Goal: Task Accomplishment & Management: Use online tool/utility

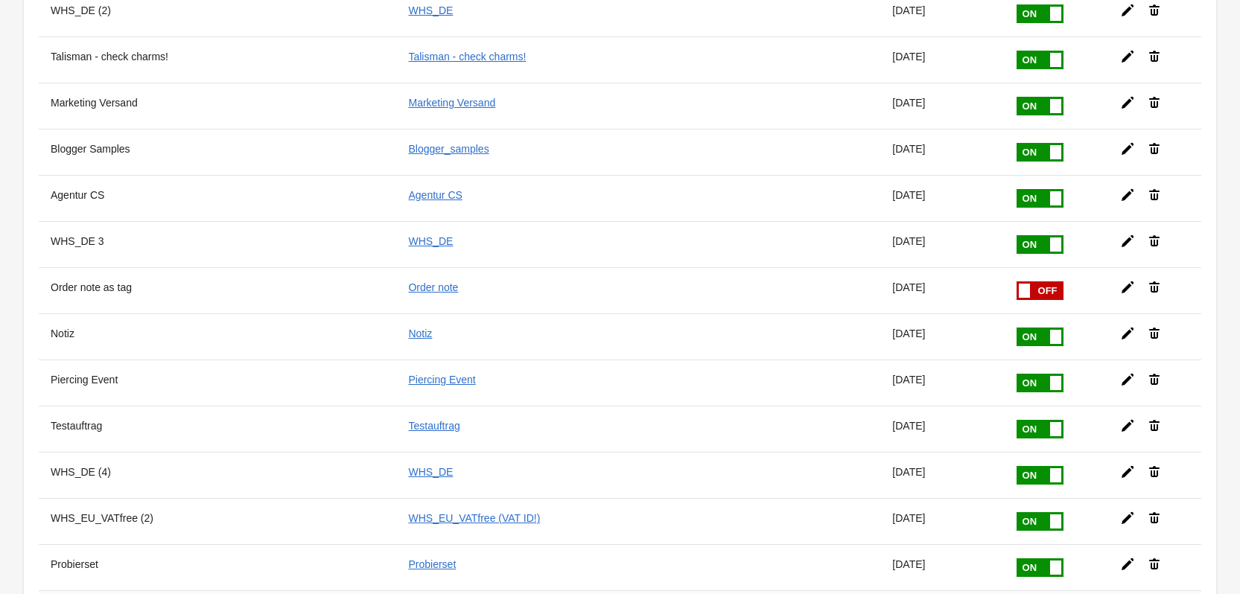
scroll to position [1186, 0]
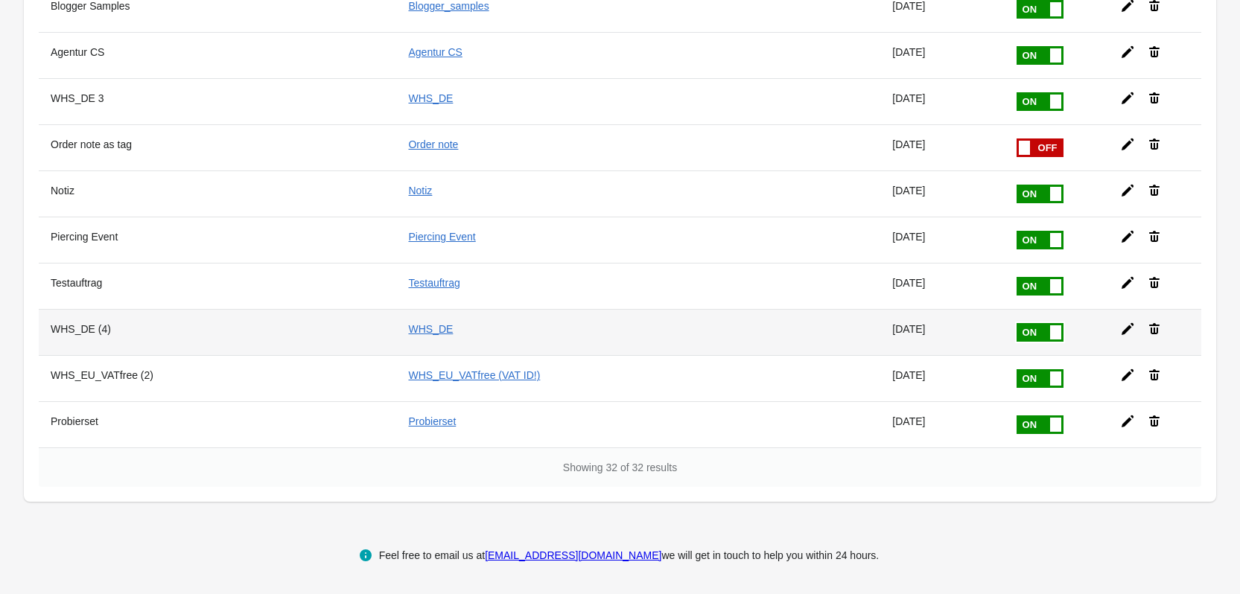
click at [1120, 329] on icon at bounding box center [1127, 329] width 15 height 15
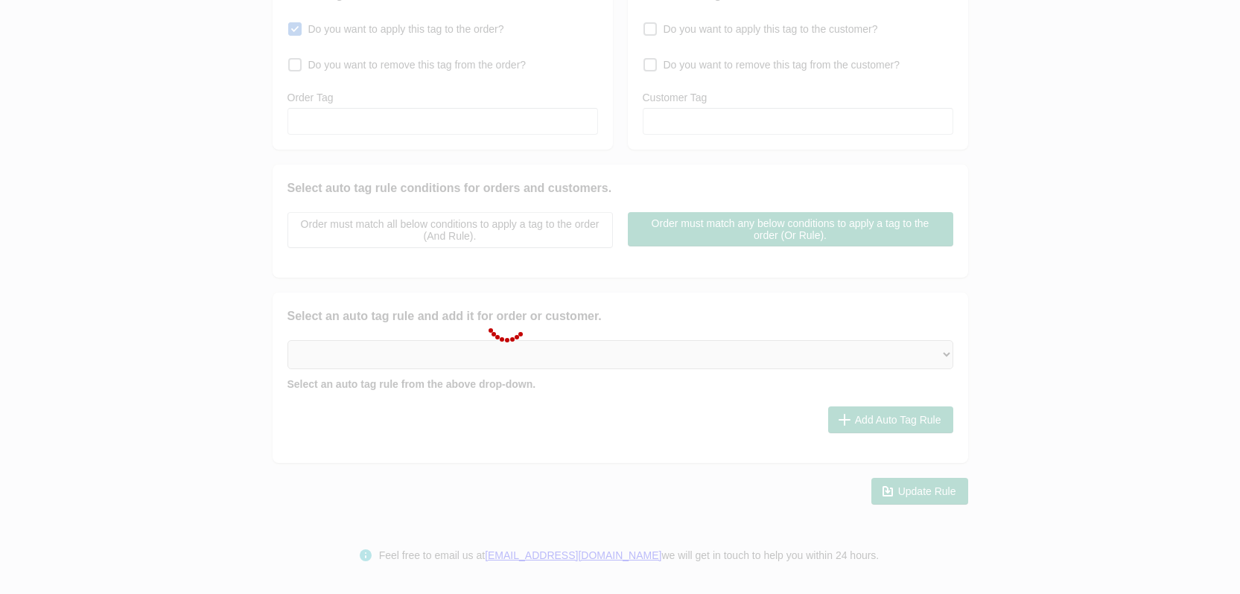
type input "WHS_DE (4)"
checkbox input "true"
type input "WHS_DE"
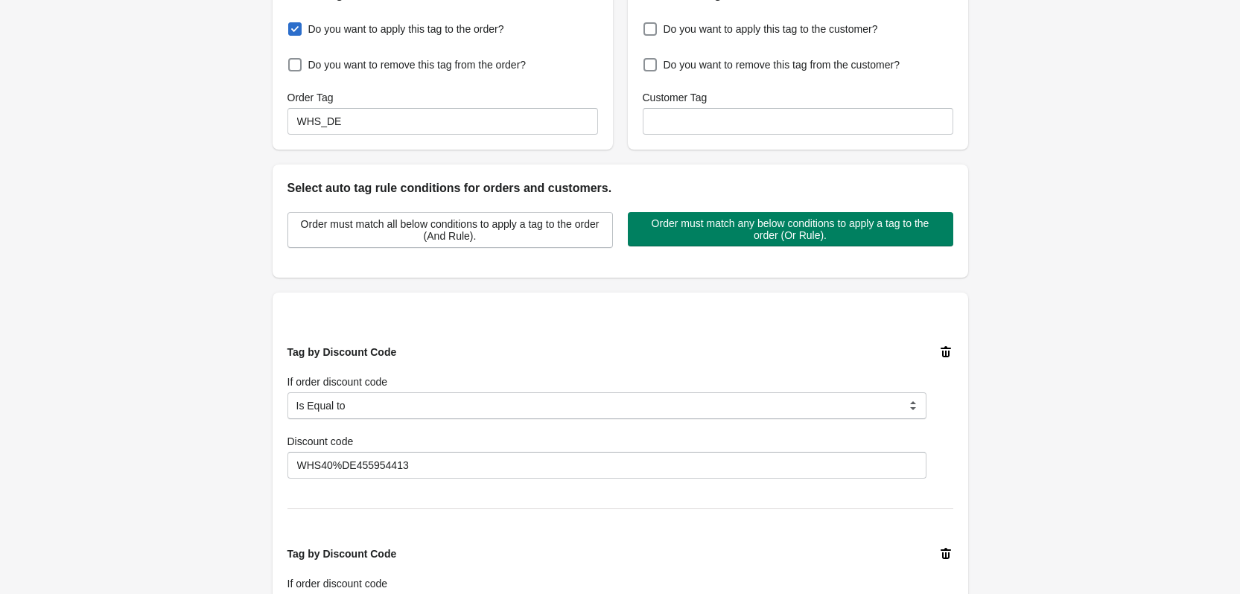
scroll to position [1266, 0]
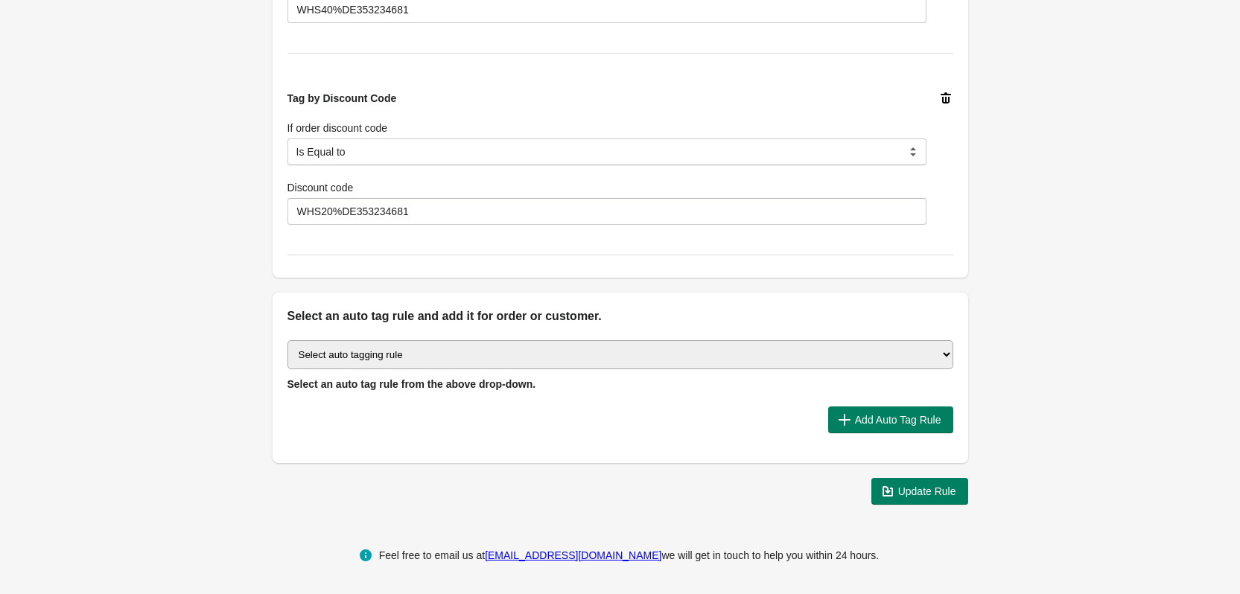
click at [607, 351] on select "Select auto tagging rule Tag by order amount Tag based on the order count (Volu…" at bounding box center [620, 354] width 666 height 29
select select "7"
click at [287, 340] on select "Select auto tagging rule Tag by order amount Tag based on the order count (Volu…" at bounding box center [620, 354] width 666 height 29
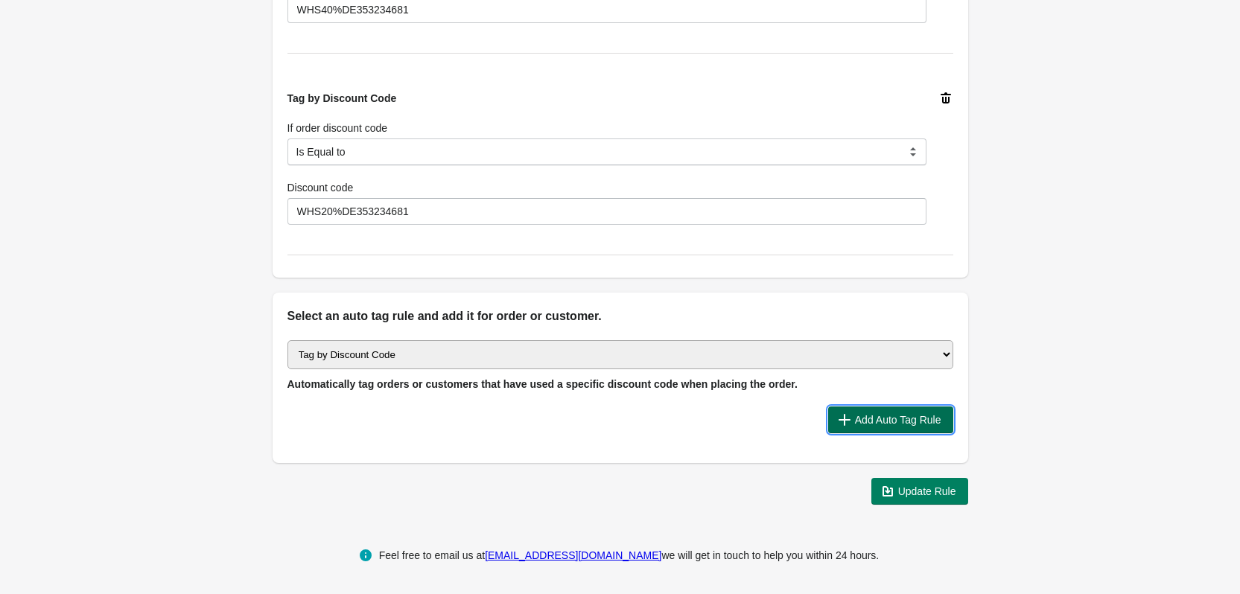
click at [856, 419] on span "Add Auto Tag Rule" at bounding box center [898, 420] width 86 height 12
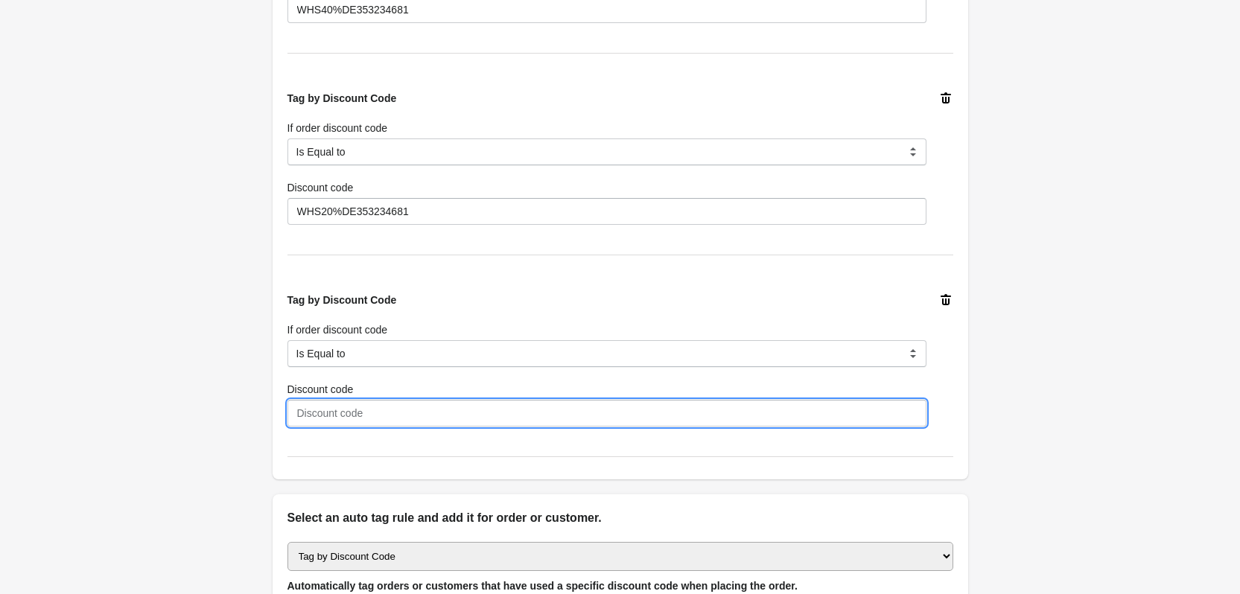
click at [466, 418] on input "Discount code" at bounding box center [606, 413] width 639 height 27
paste input "WHS40%DE126797930"
type input "WHS40%DE126797930"
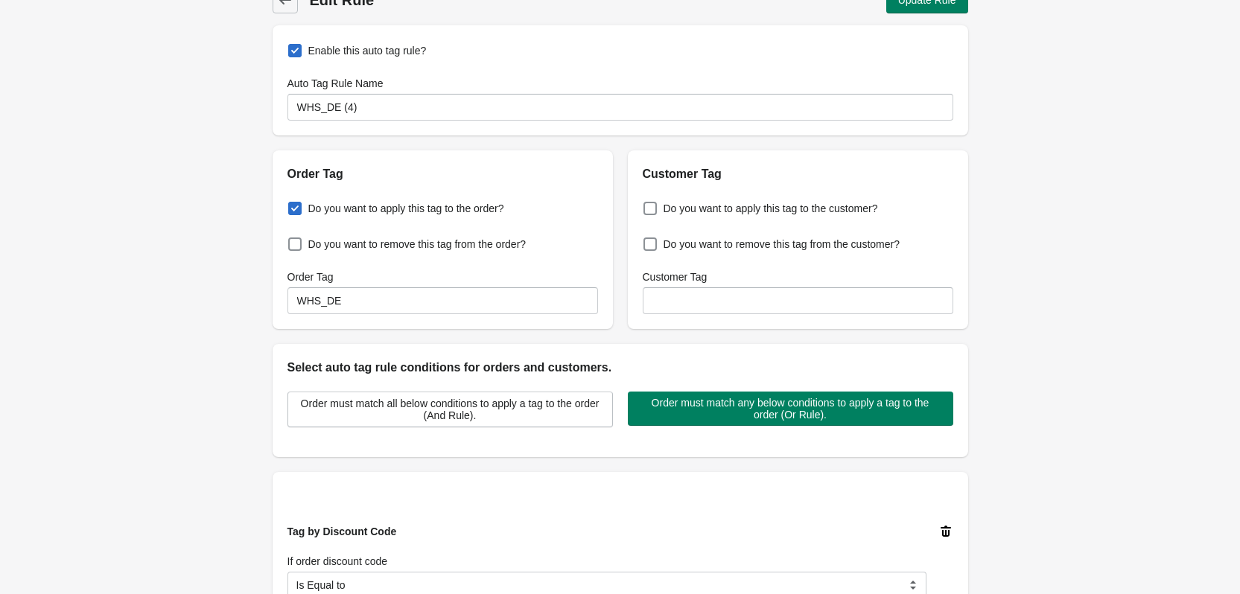
scroll to position [0, 0]
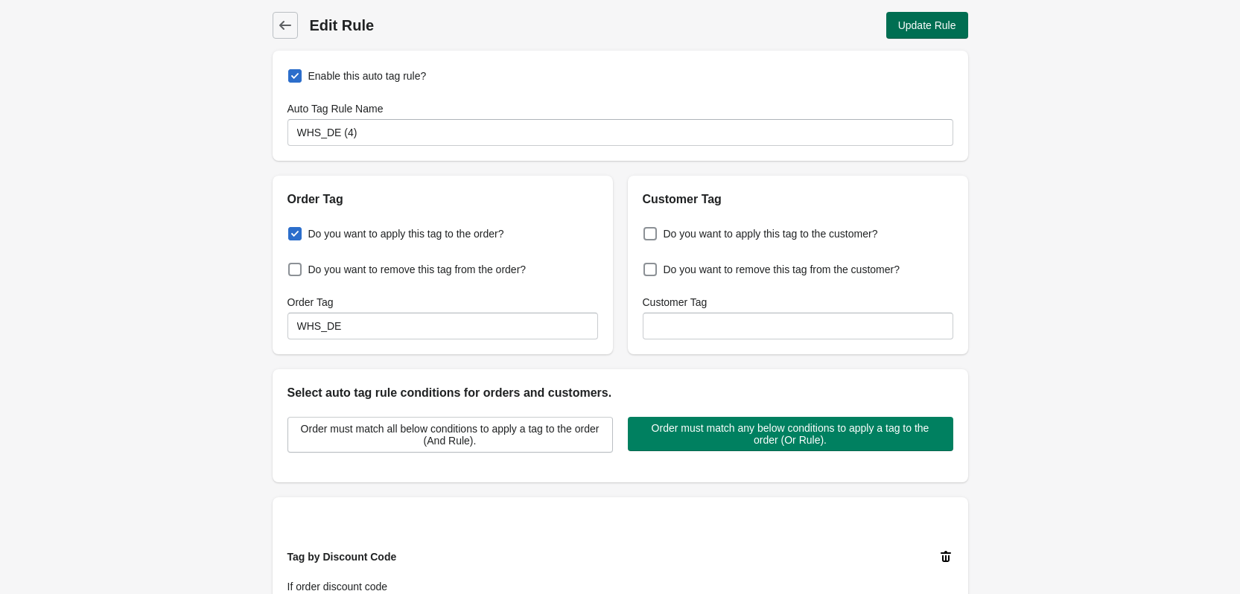
click at [924, 33] on button "Update Rule" at bounding box center [927, 25] width 82 height 27
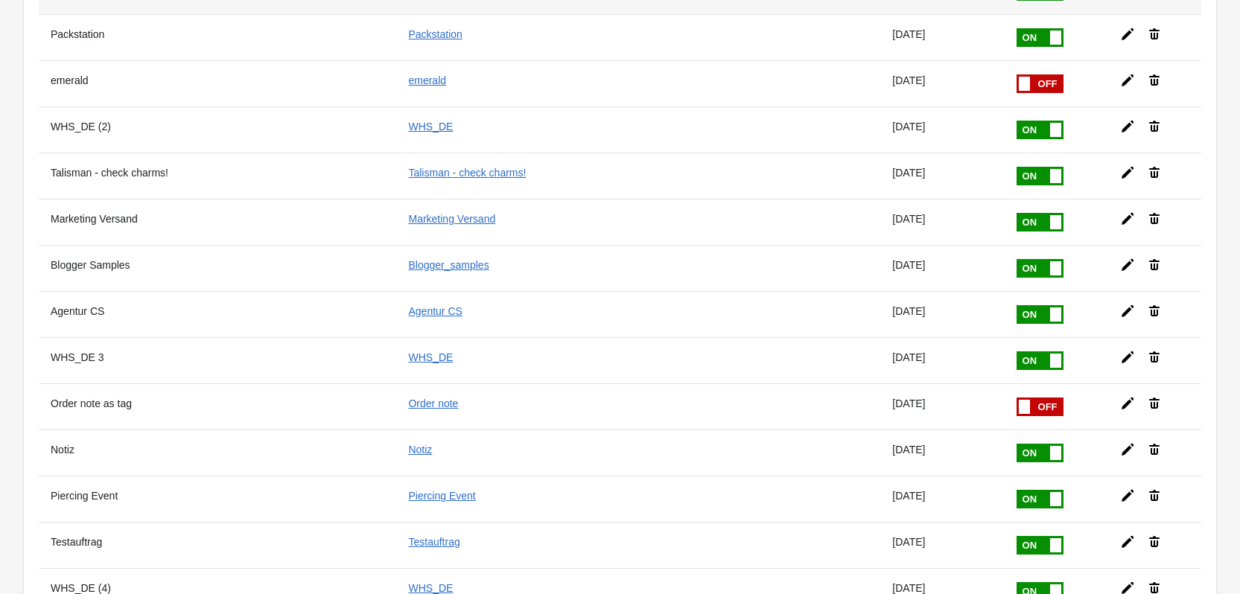
scroll to position [968, 0]
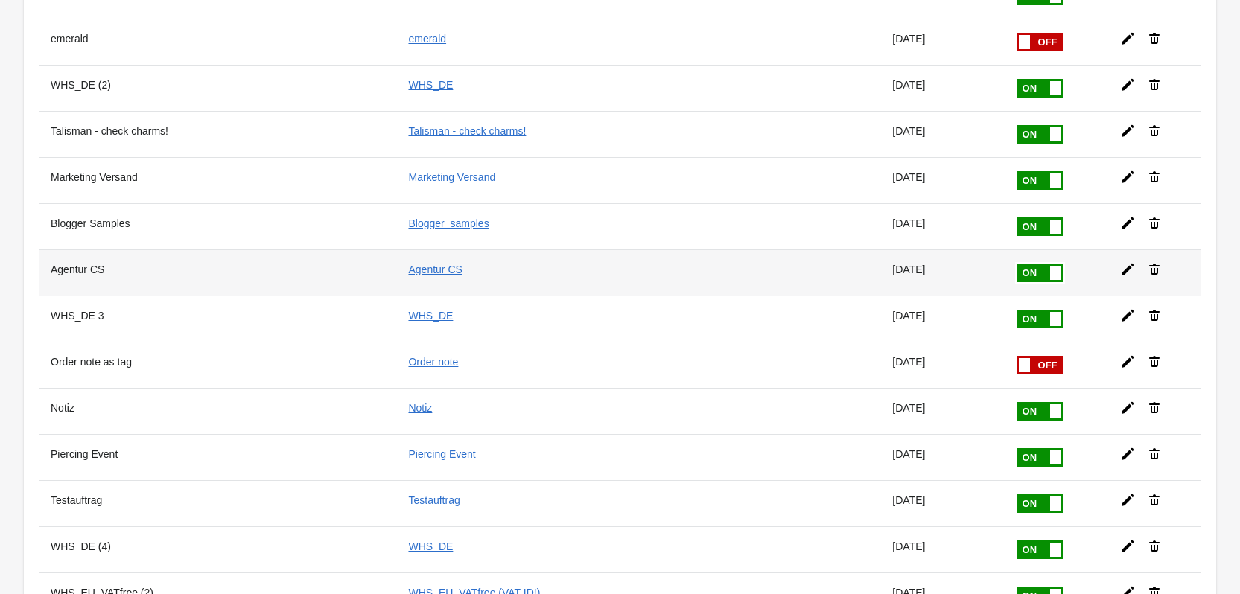
click at [1120, 269] on icon at bounding box center [1127, 269] width 15 height 15
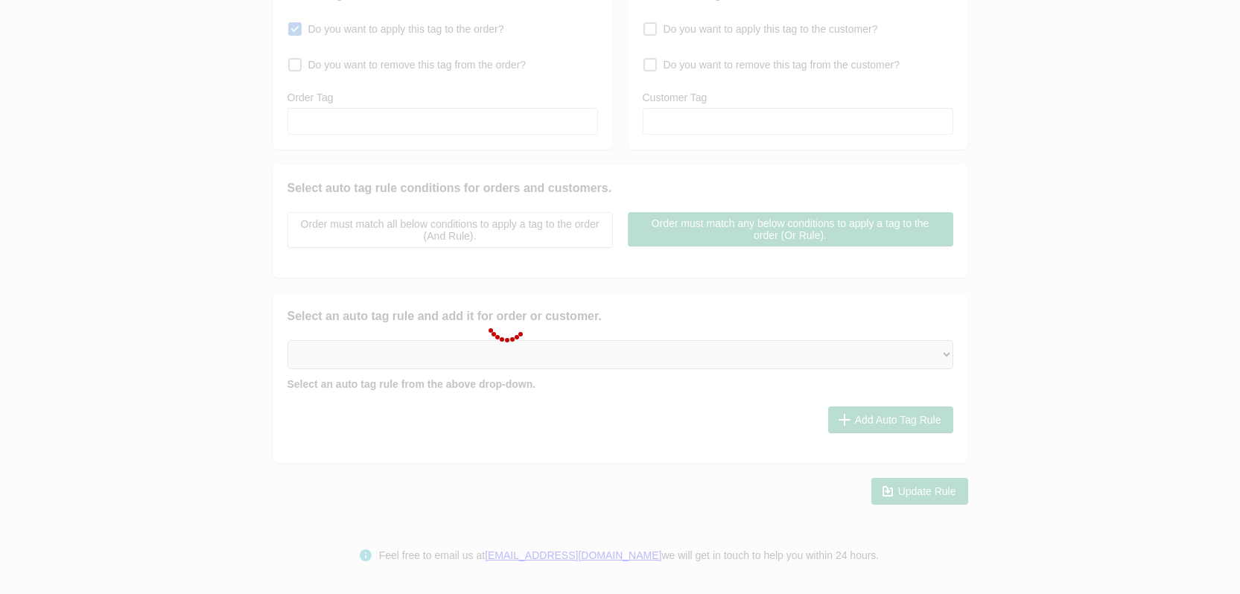
type input "Agentur CS"
checkbox input "true"
type input "Agentur CS"
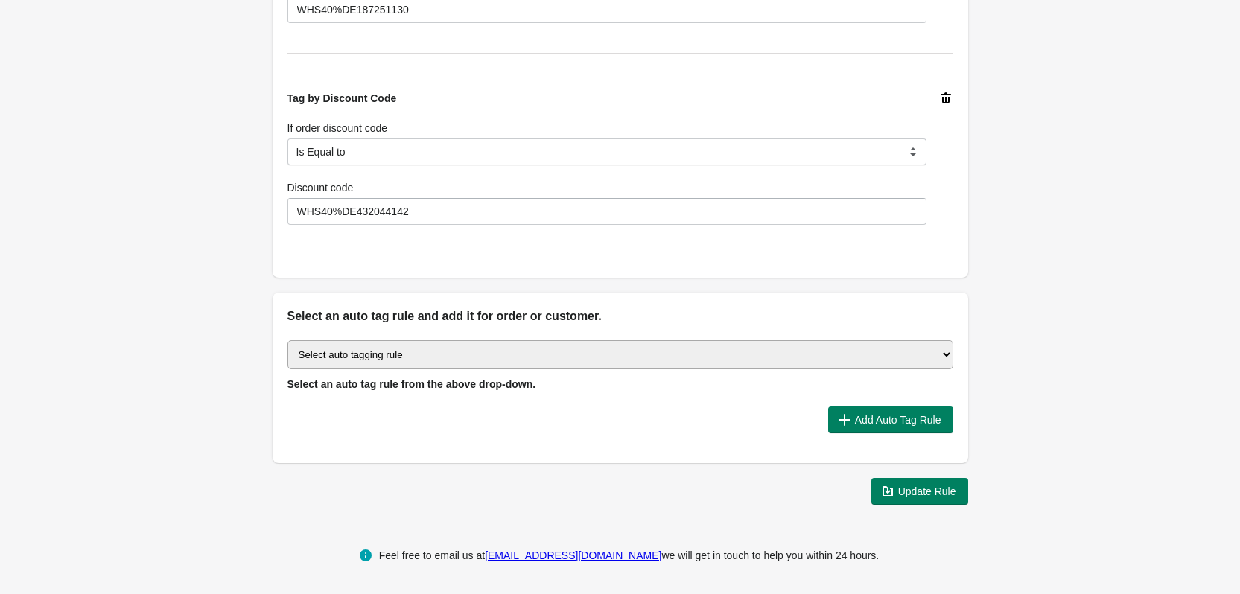
click at [595, 355] on select "Select auto tagging rule Tag by order amount Tag based on the order count (Volu…" at bounding box center [620, 354] width 666 height 29
select select "7"
click at [287, 340] on select "Select auto tagging rule Tag by order amount Tag based on the order count (Volu…" at bounding box center [620, 354] width 666 height 29
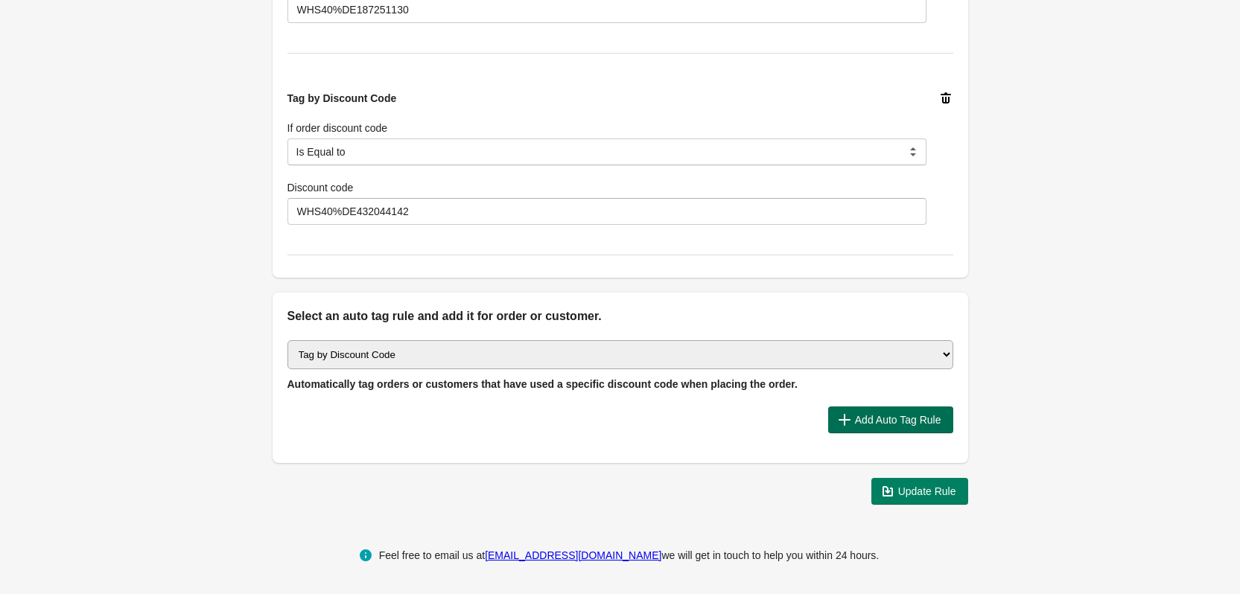
click at [914, 422] on span "Add Auto Tag Rule" at bounding box center [898, 420] width 86 height 12
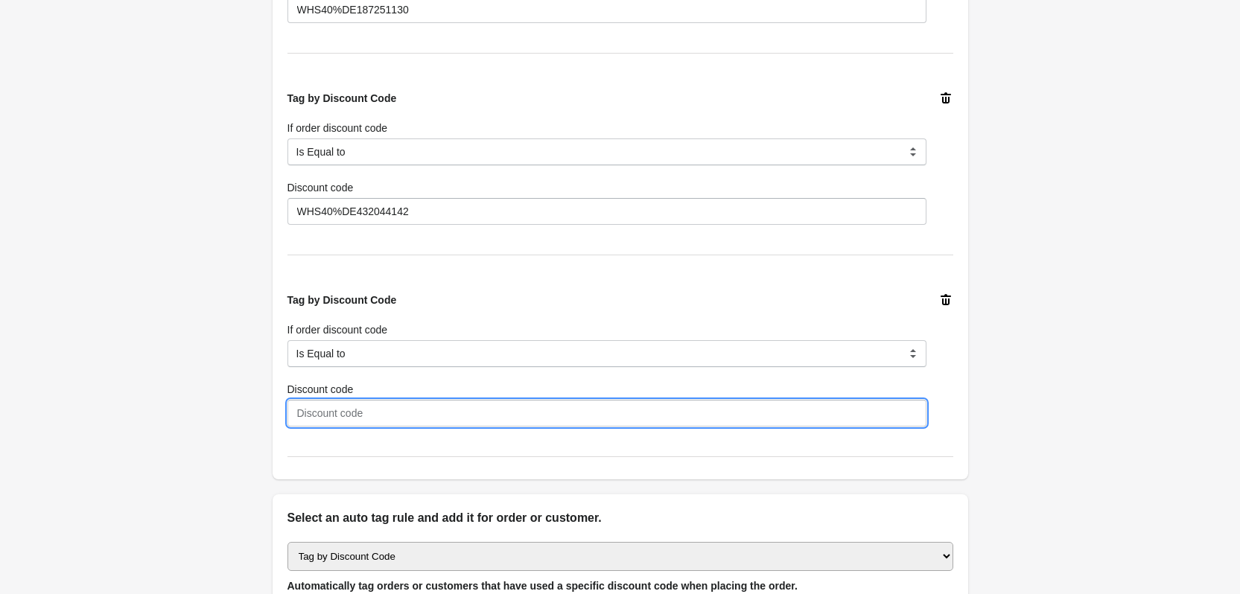
click at [556, 414] on input "Discount code" at bounding box center [606, 413] width 639 height 27
paste input "WHS40%DE126797930"
type input "WHS40%DE126797930"
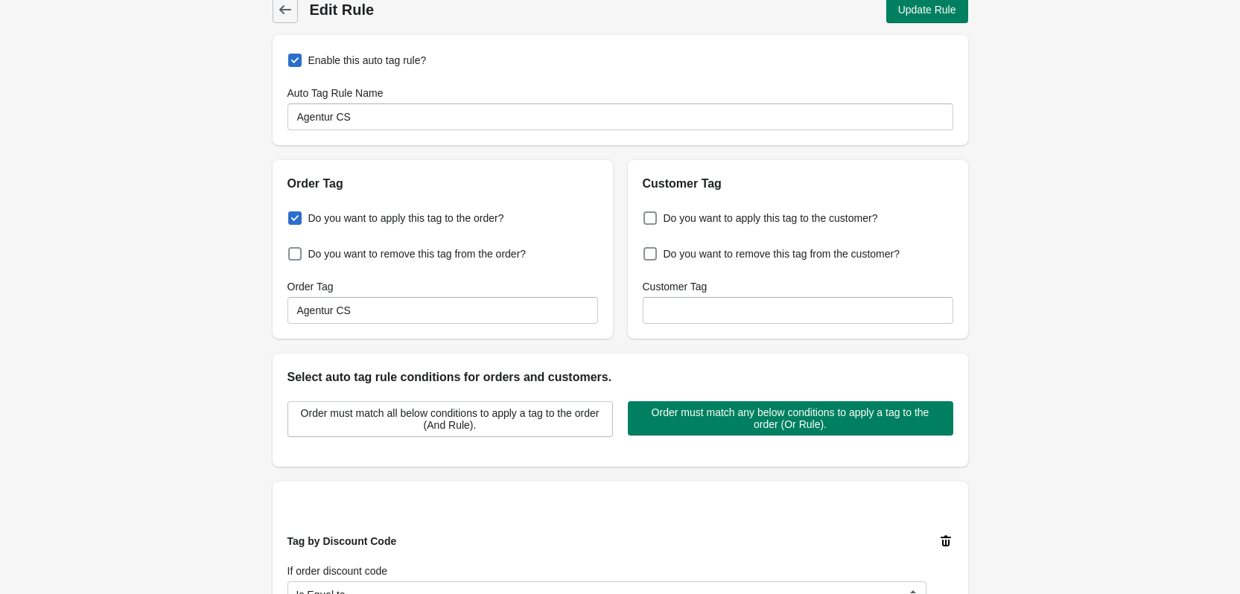
scroll to position [0, 0]
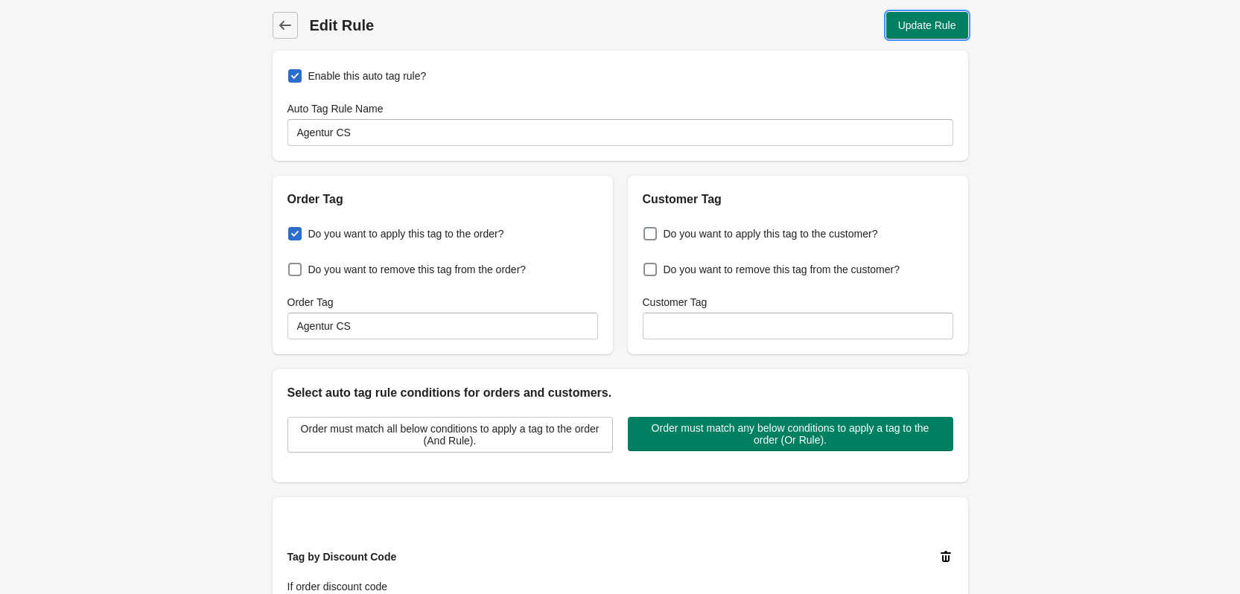
click at [920, 34] on button "Update Rule" at bounding box center [927, 25] width 82 height 27
